Goal: Information Seeking & Learning: Compare options

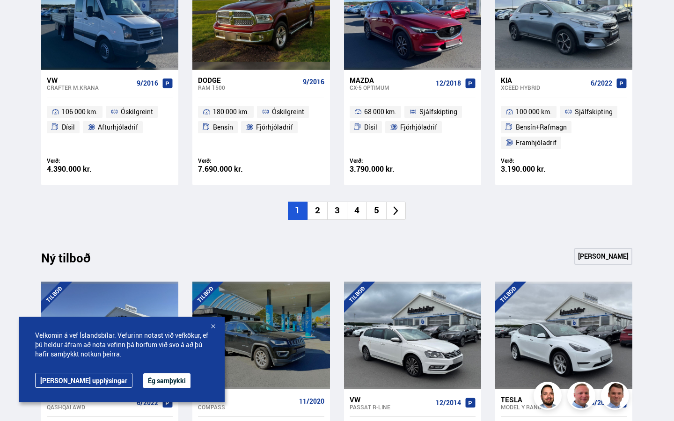
scroll to position [288, 0]
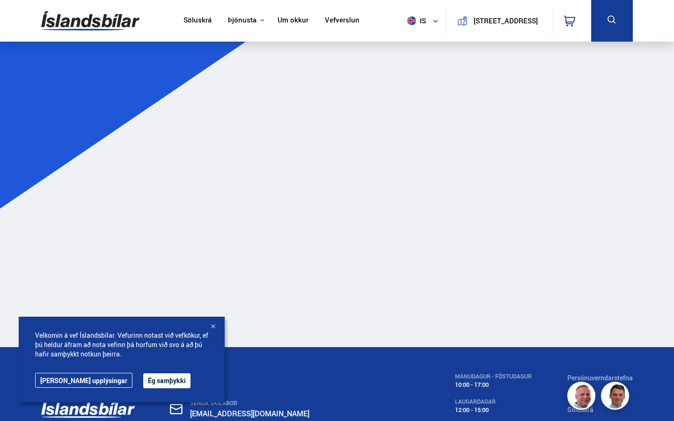
scroll to position [1, 1]
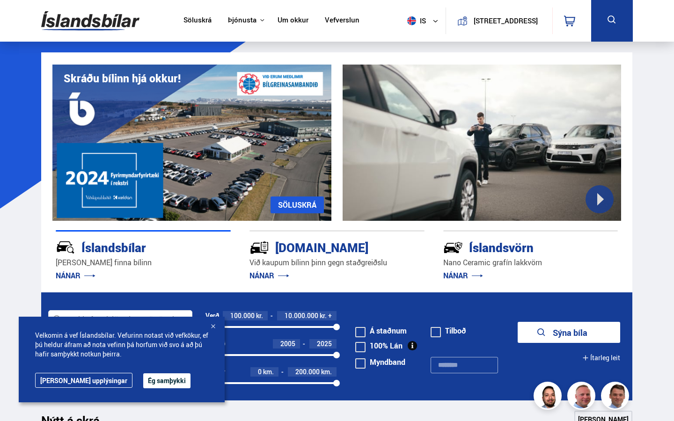
scroll to position [288, 0]
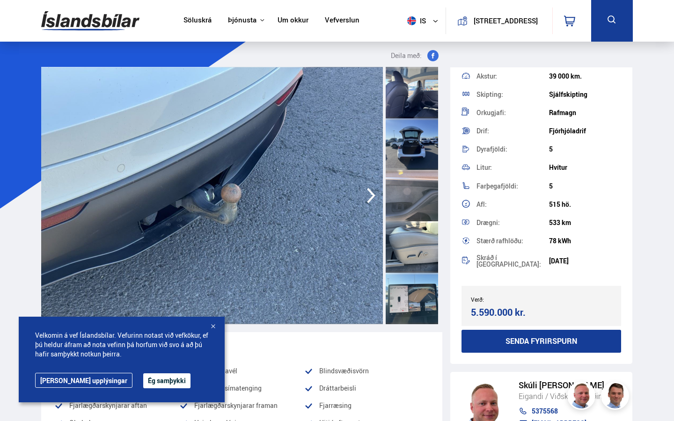
scroll to position [1030, 0]
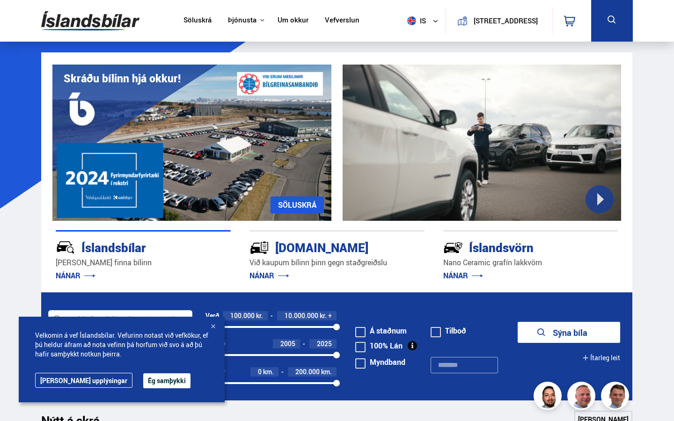
scroll to position [288, 0]
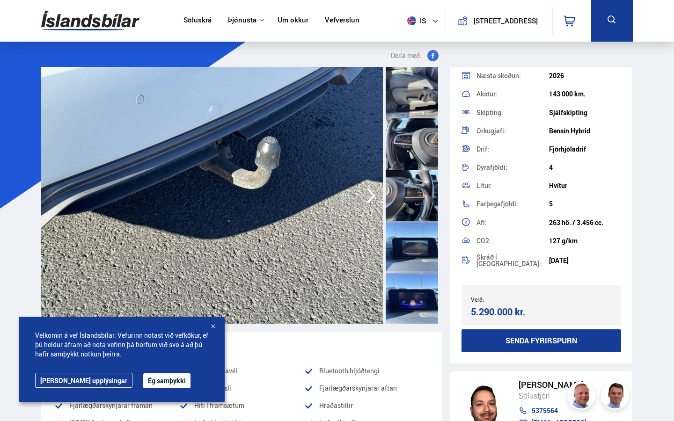
scroll to position [1184, 0]
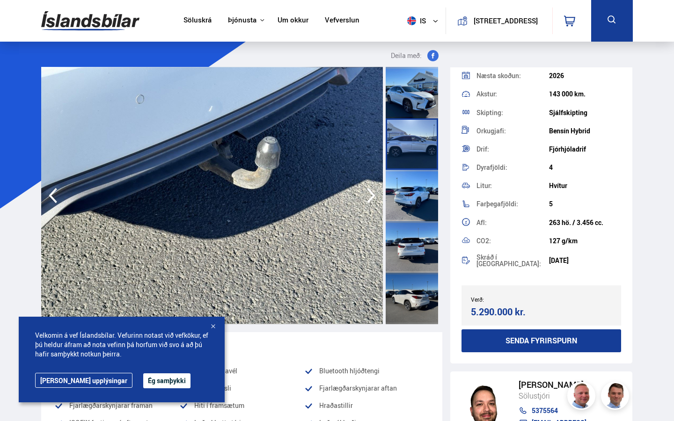
scroll to position [0, 8883]
